Goal: Navigation & Orientation: Find specific page/section

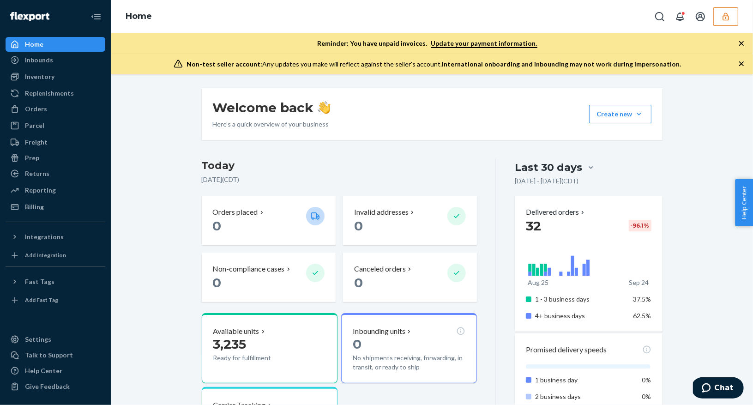
click at [723, 13] on icon "button" at bounding box center [725, 16] width 9 height 9
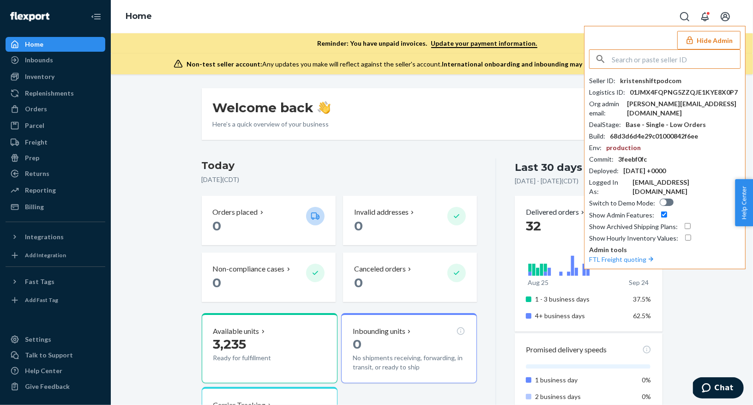
click at [678, 62] on input "text" at bounding box center [675, 59] width 128 height 18
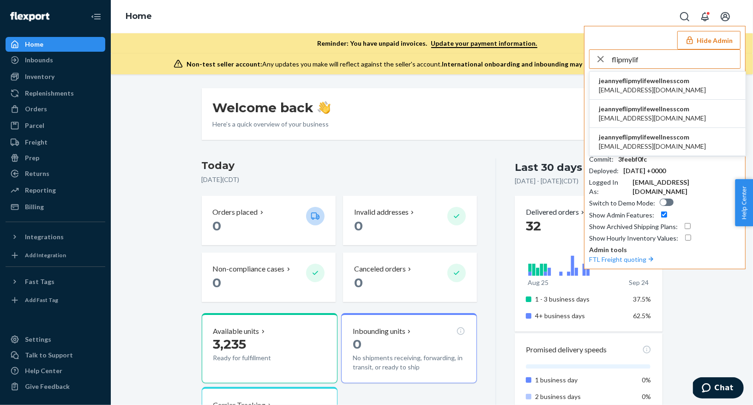
type input "flipmylif"
click at [641, 82] on span "jeannyeflipmylifewellnesscom" at bounding box center [651, 80] width 107 height 9
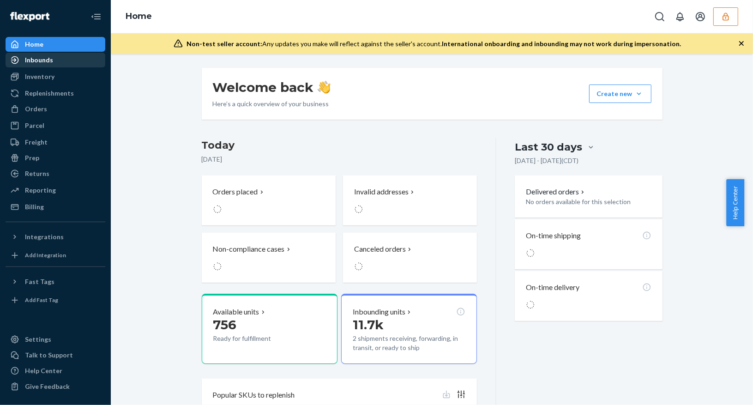
click at [55, 66] on div "Inbounds" at bounding box center [55, 60] width 98 height 13
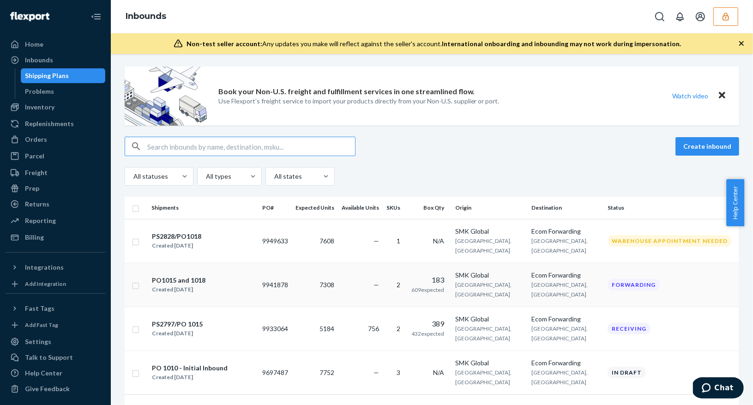
scroll to position [2, 0]
click at [52, 44] on div "Home" at bounding box center [55, 44] width 98 height 13
